Goal: Task Accomplishment & Management: Complete application form

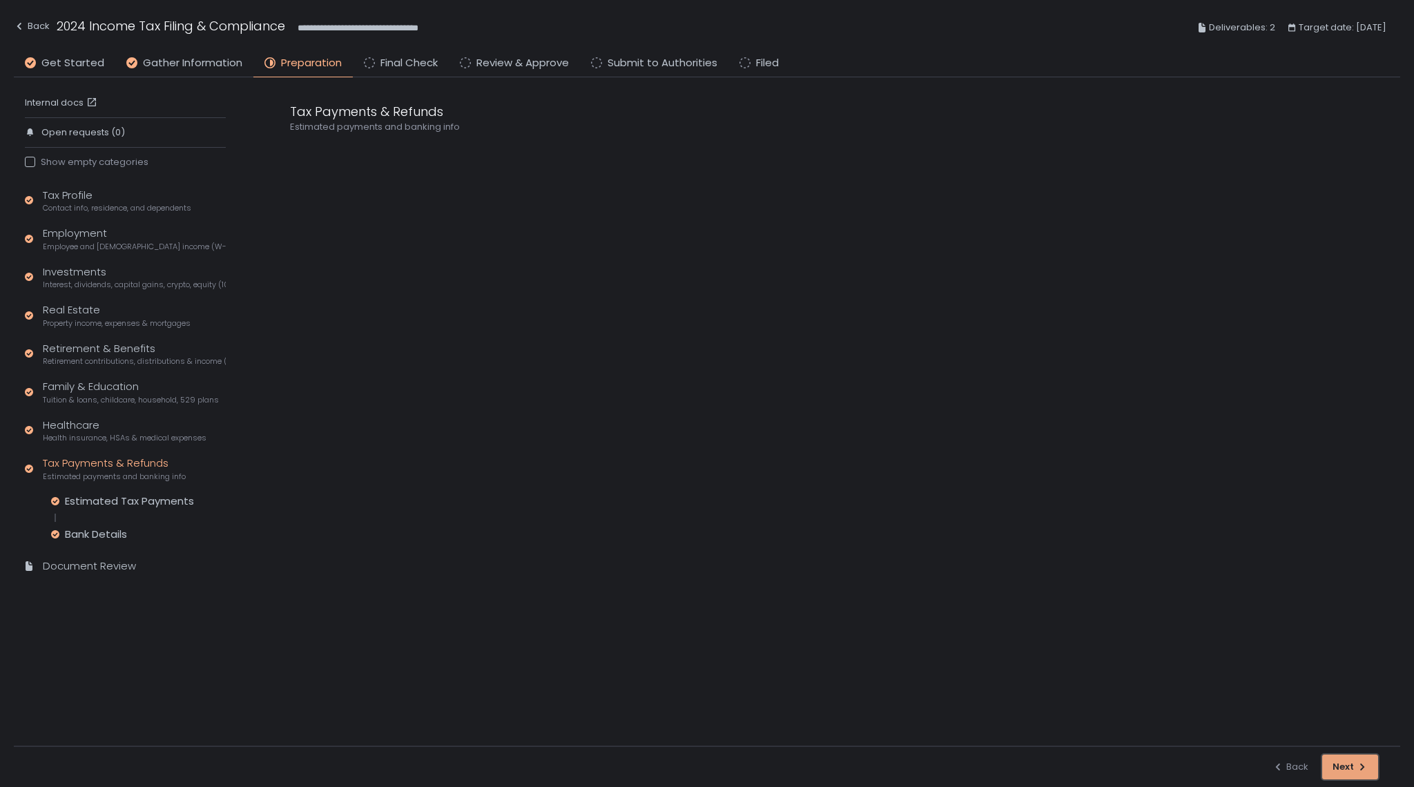
click at [1354, 765] on div "Next" at bounding box center [1350, 767] width 35 height 12
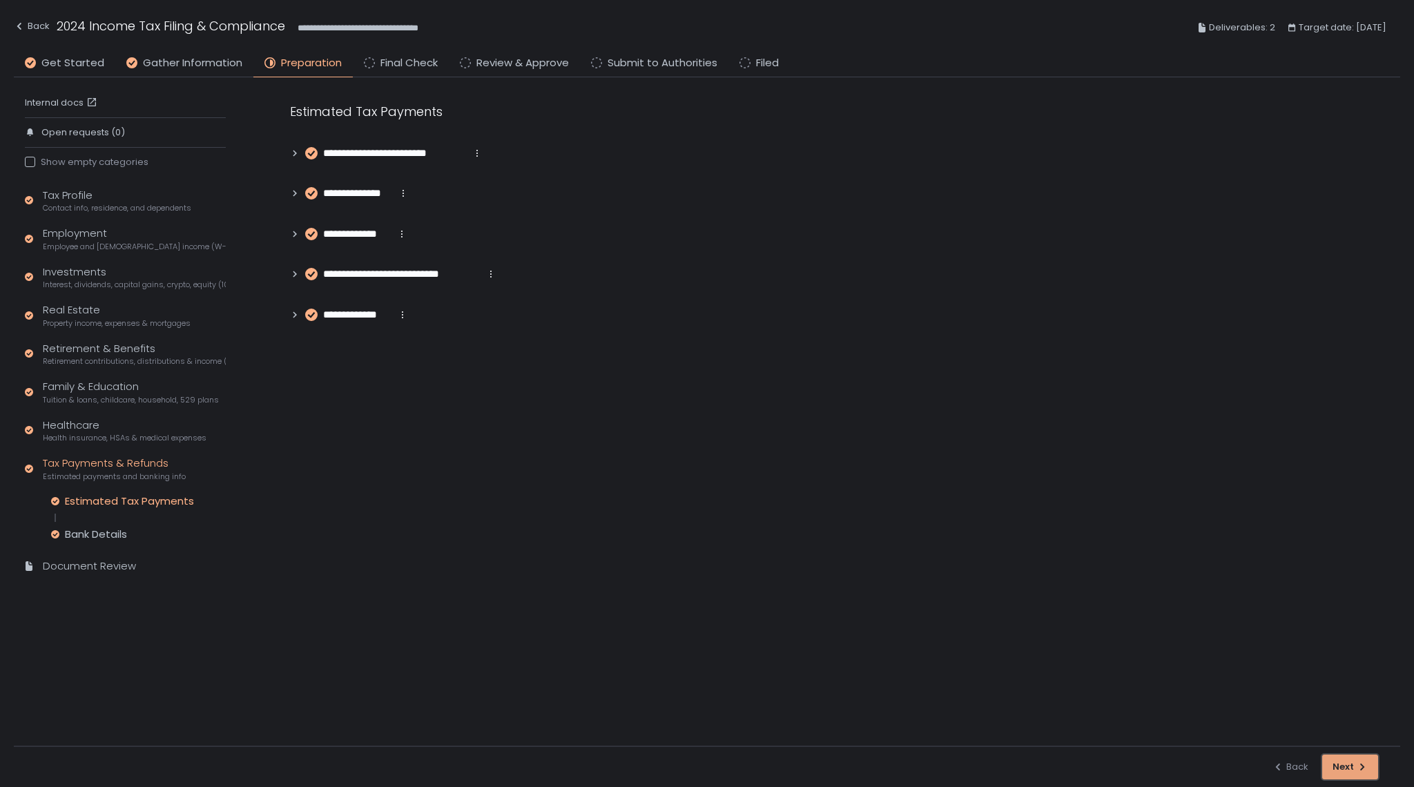
click at [1354, 765] on div "Next" at bounding box center [1350, 767] width 35 height 12
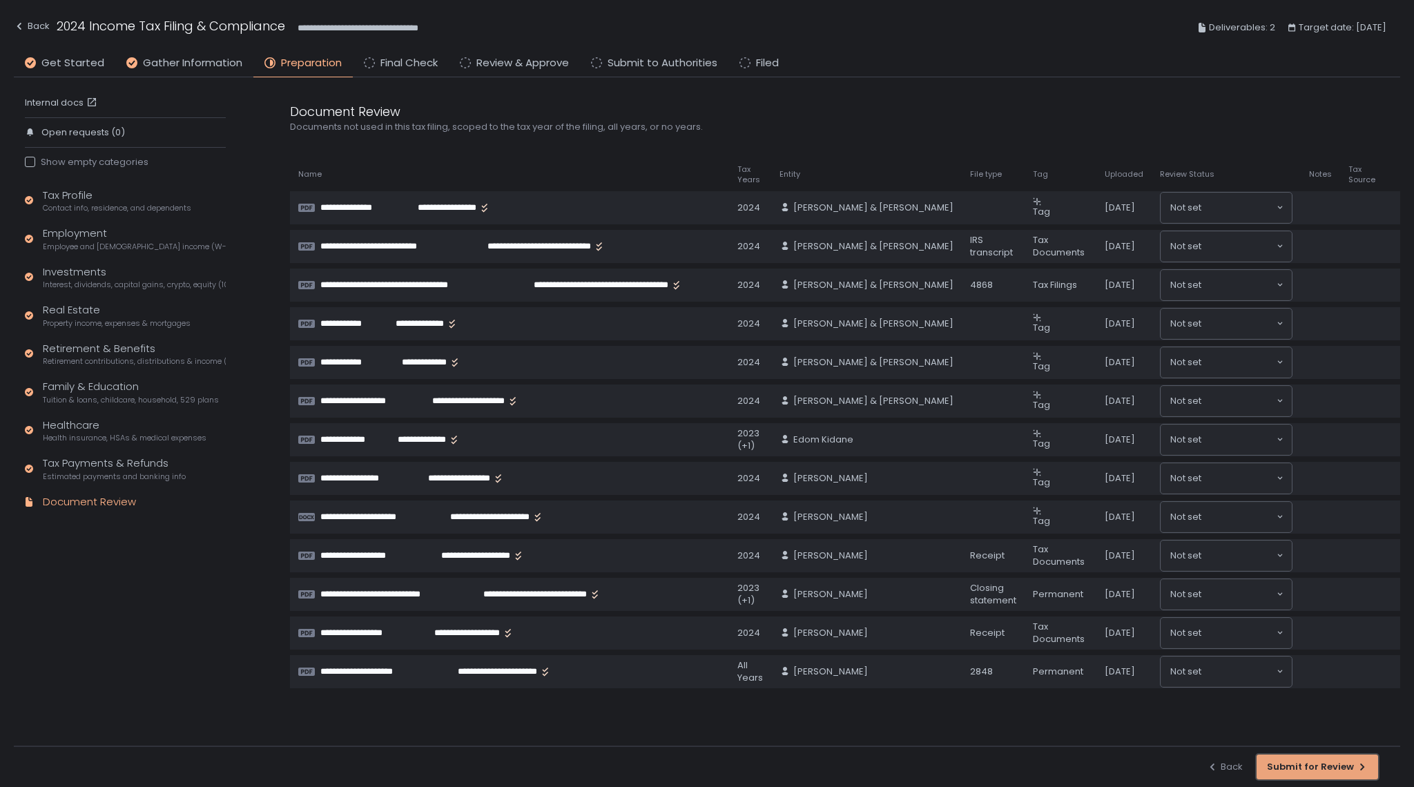
click at [1320, 768] on div "Submit for Review" at bounding box center [1317, 767] width 101 height 12
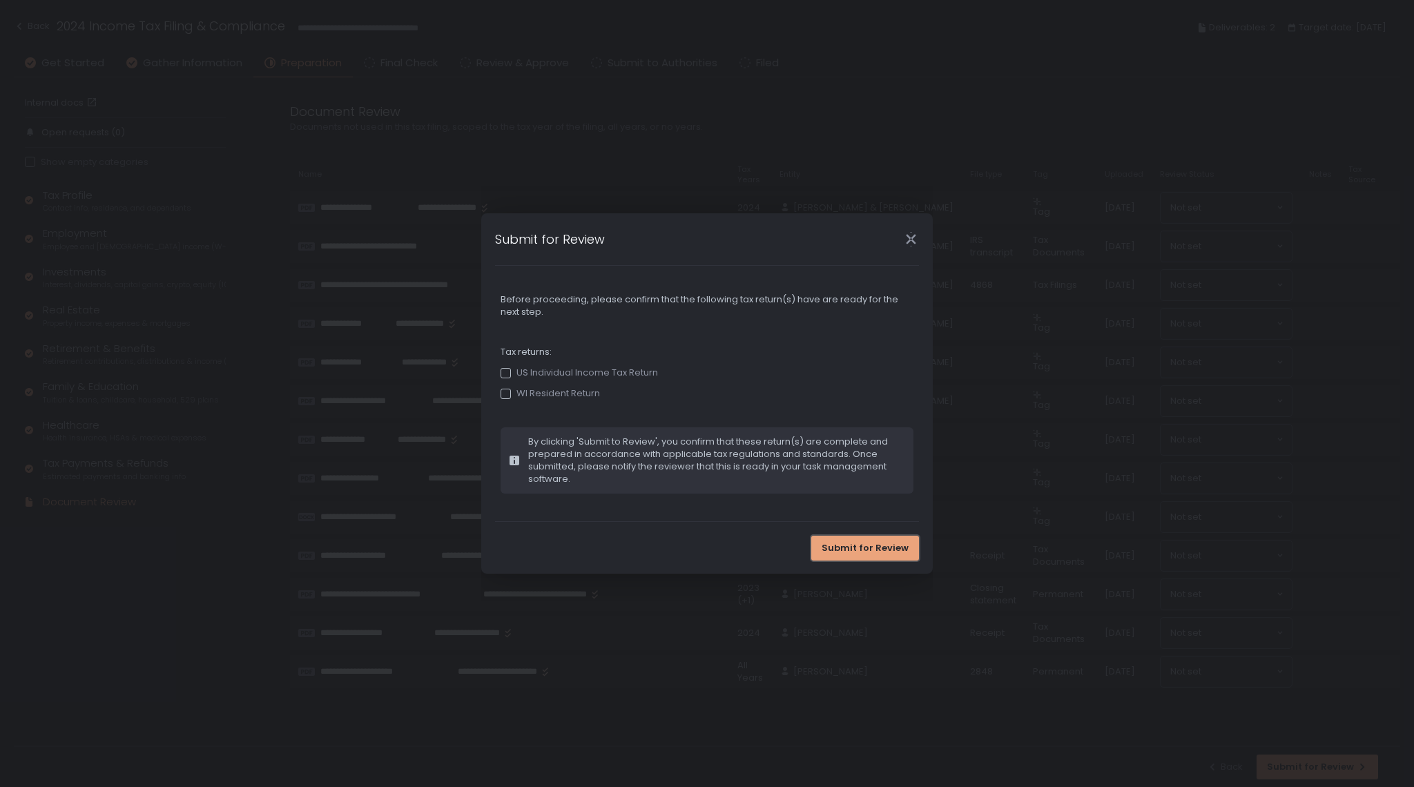
click at [887, 553] on span "Submit for Review" at bounding box center [865, 548] width 87 height 12
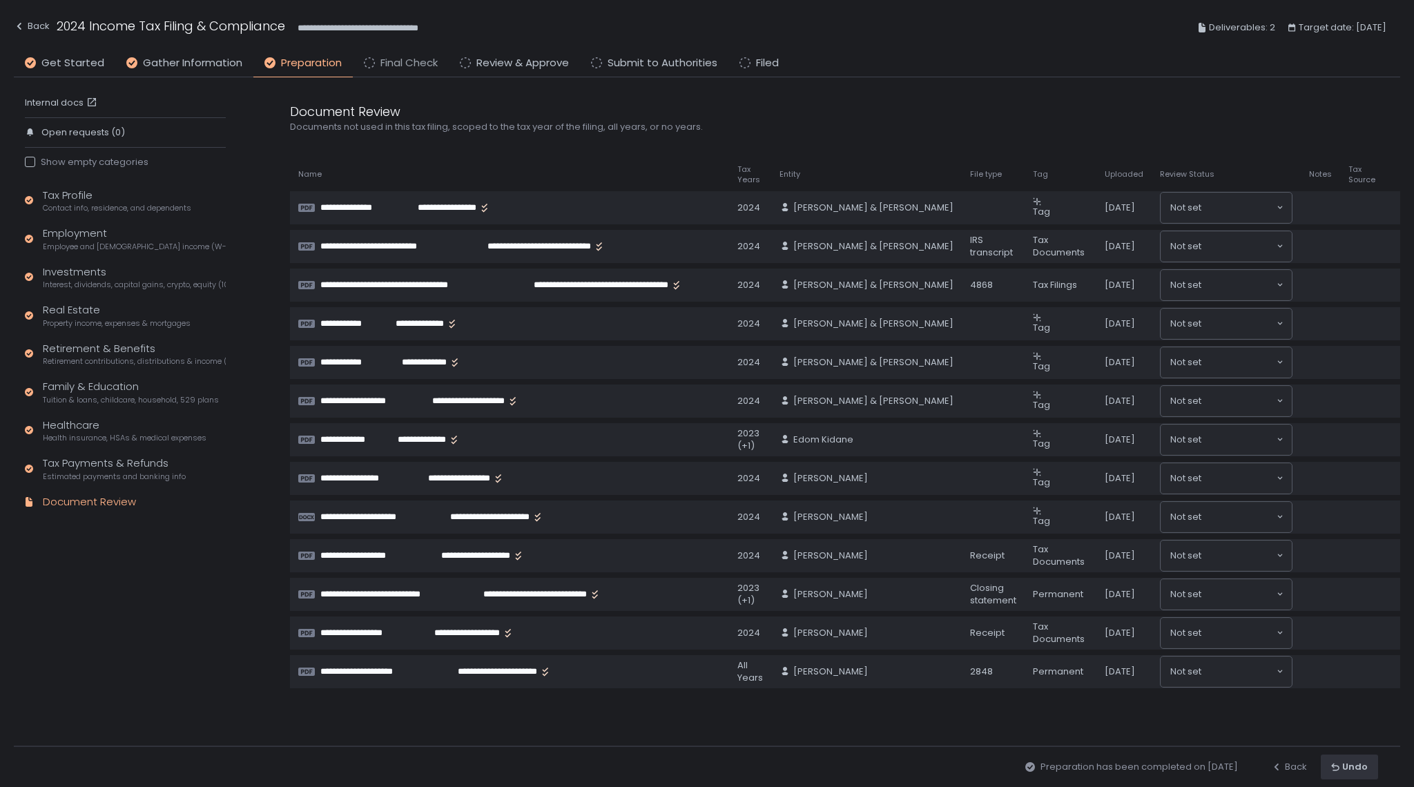
click at [396, 68] on span "Final Check" at bounding box center [409, 63] width 57 height 16
click at [1294, 762] on div "Approve for processing" at bounding box center [1305, 767] width 126 height 12
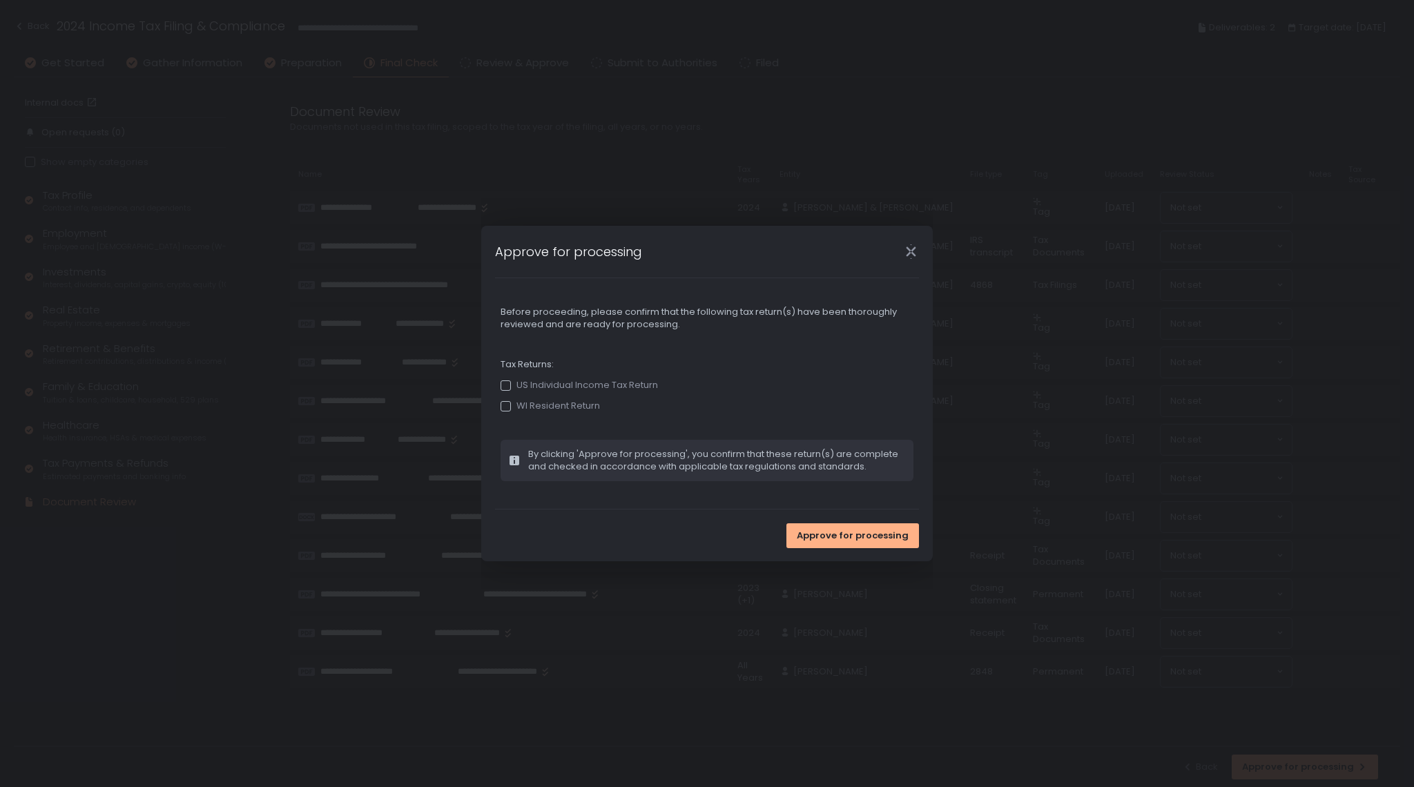
click at [909, 251] on icon "Close" at bounding box center [911, 252] width 10 height 18
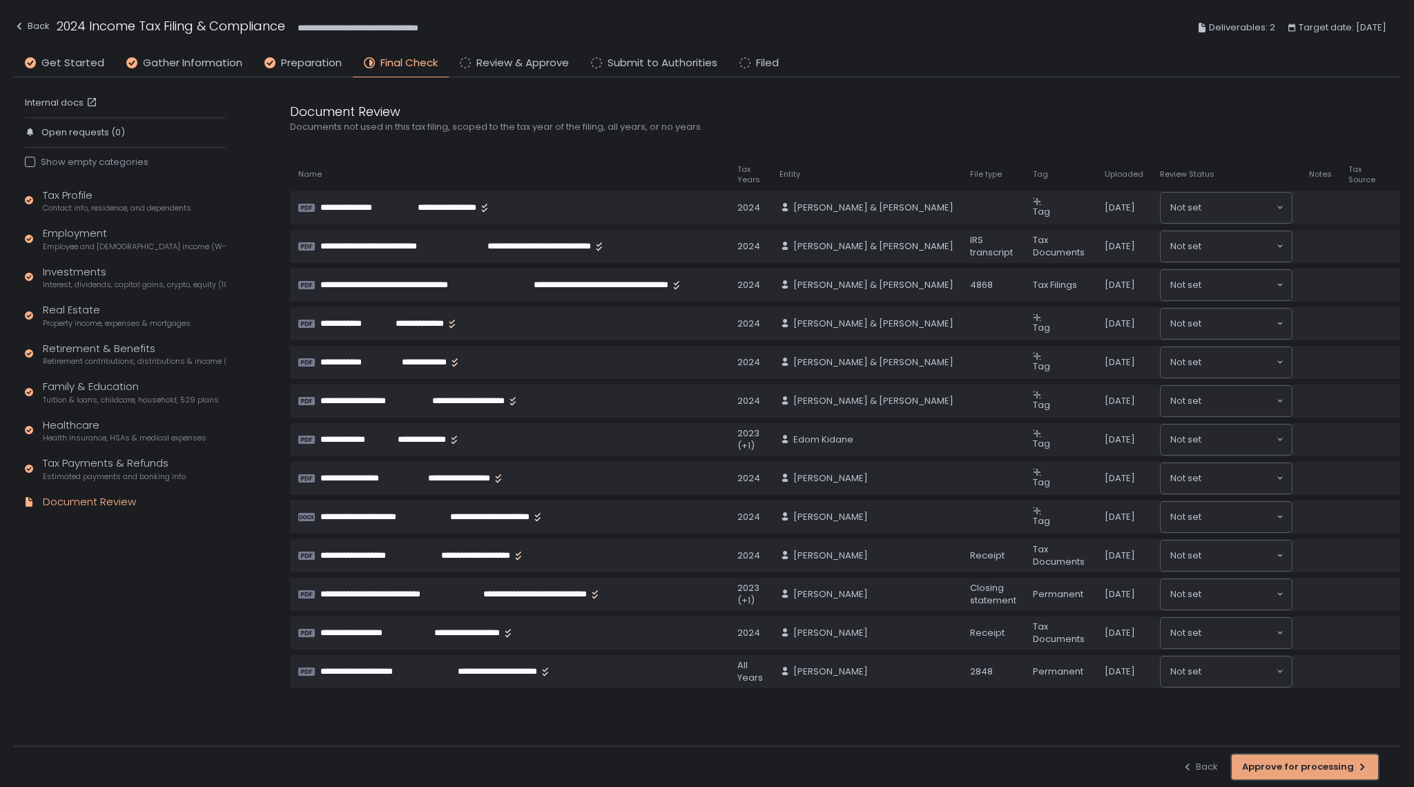
click at [1287, 771] on div "Approve for processing" at bounding box center [1305, 767] width 126 height 12
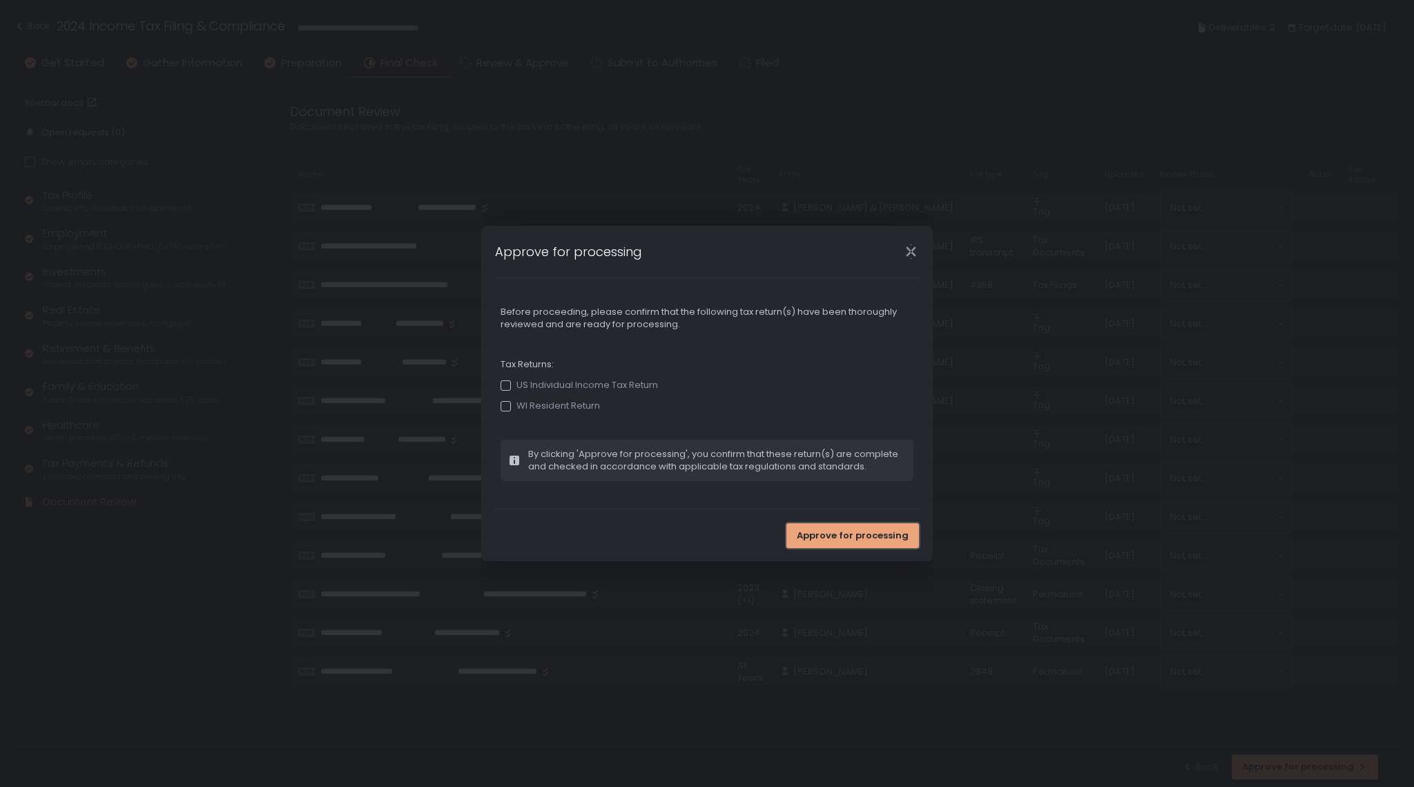
click at [862, 537] on span "Approve for processing" at bounding box center [853, 536] width 112 height 12
